Goal: Contribute content: Add original content to the website for others to see

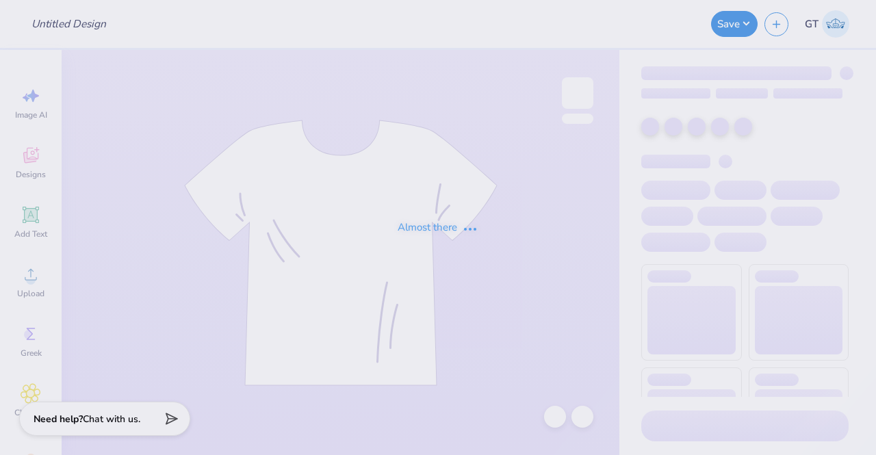
type input "ka formal"
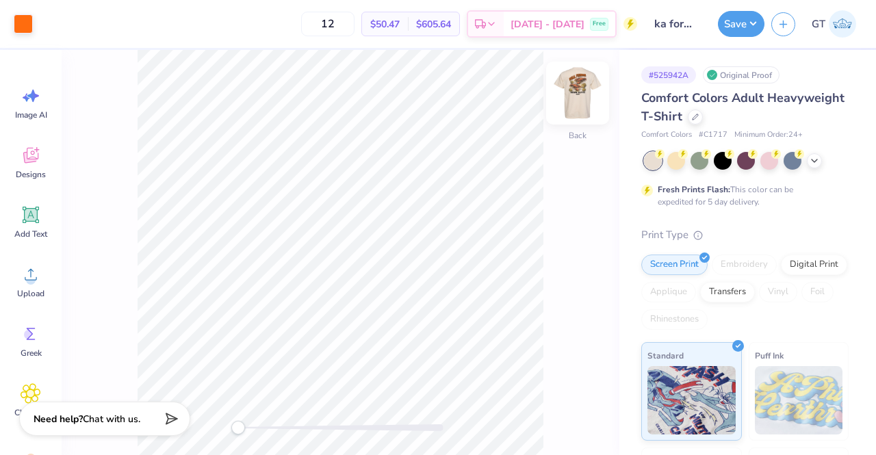
click at [583, 102] on img at bounding box center [578, 93] width 55 height 55
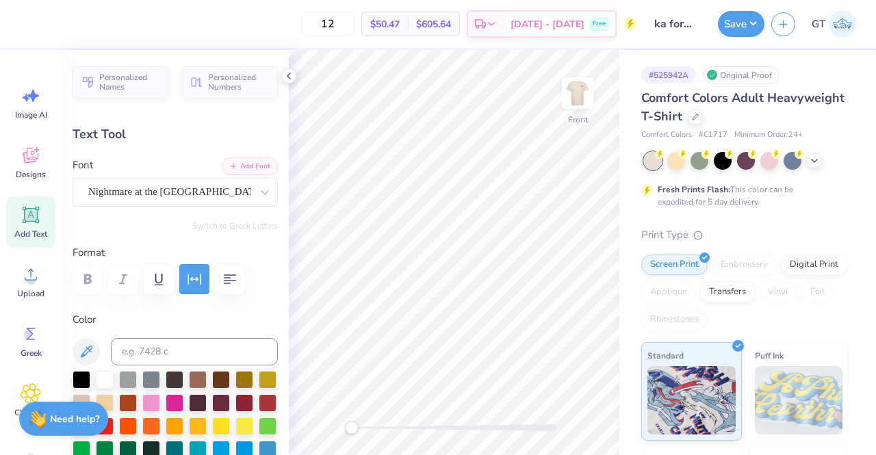
scroll to position [11, 5]
type textarea "KAPPA ALPHA Order"
type input "11.54"
type input "0.83"
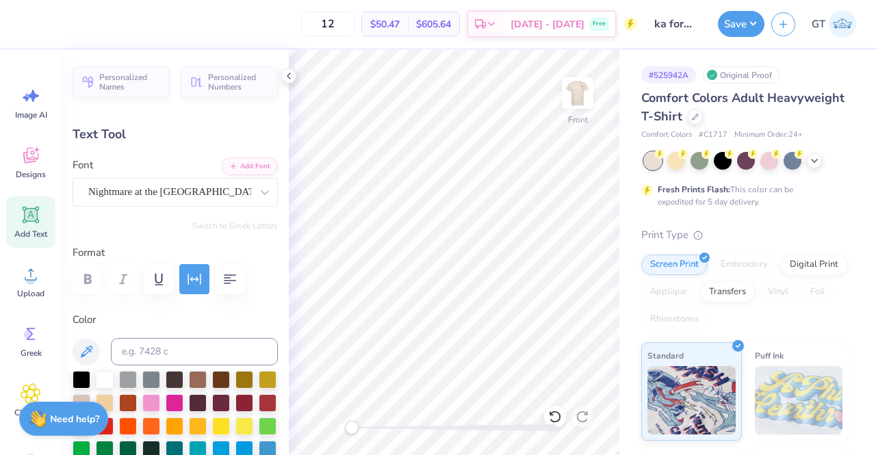
type input "10.56"
type input "0.76"
type input "10.59"
type input "0.77"
click at [737, 20] on button "Save" at bounding box center [741, 22] width 47 height 26
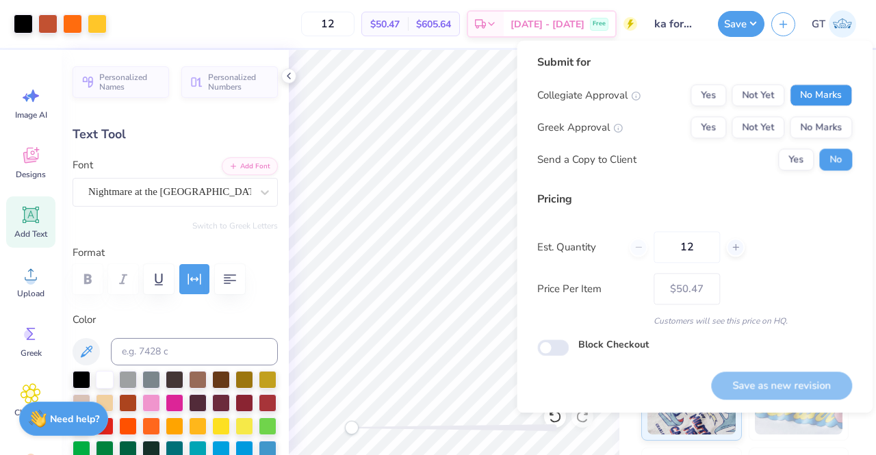
click at [811, 92] on button "No Marks" at bounding box center [821, 95] width 62 height 22
click at [740, 129] on button "Not Yet" at bounding box center [758, 127] width 53 height 22
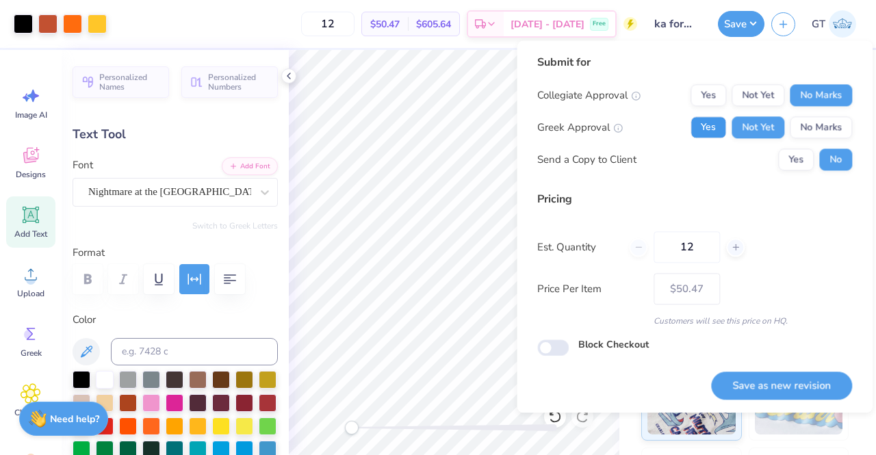
click at [712, 121] on button "Yes" at bounding box center [709, 127] width 36 height 22
click at [796, 160] on button "Yes" at bounding box center [797, 160] width 36 height 22
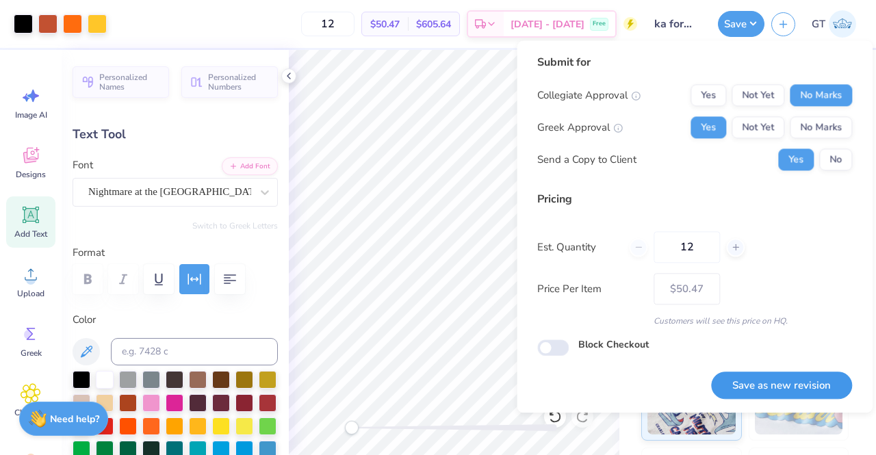
click at [767, 383] on button "Save as new revision" at bounding box center [781, 386] width 141 height 28
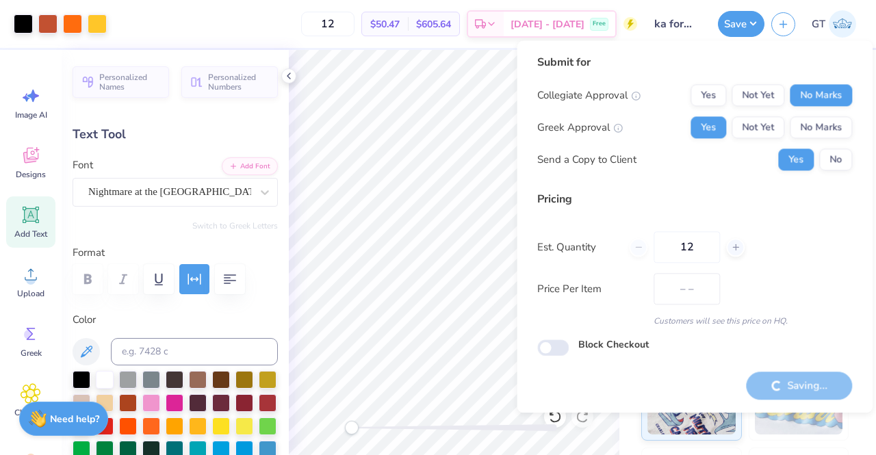
type input "$50.47"
